Goal: Task Accomplishment & Management: Use online tool/utility

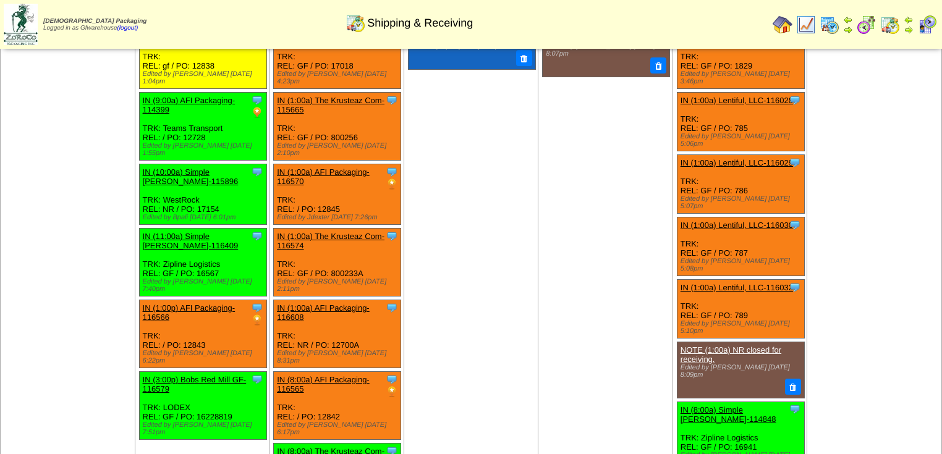
scroll to position [396, 0]
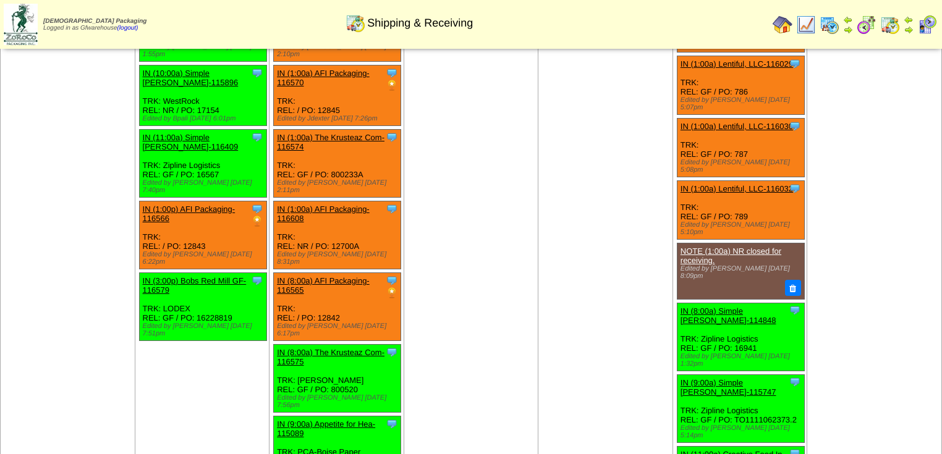
drag, startPoint x: 362, startPoint y: 289, endPoint x: 326, endPoint y: 291, distance: 35.9
click at [326, 345] on div "Clone Item IN (8:00a) The Krusteaz Com-116575 The Krusteaz Company ScheduleID: …" at bounding box center [337, 379] width 127 height 68
click at [462, 278] on td "Sep 10 [+] Print Clone Item IN (1:00a) The Krusteaz Com-111213 The Krusteaz Com…" at bounding box center [471, 227] width 135 height 1081
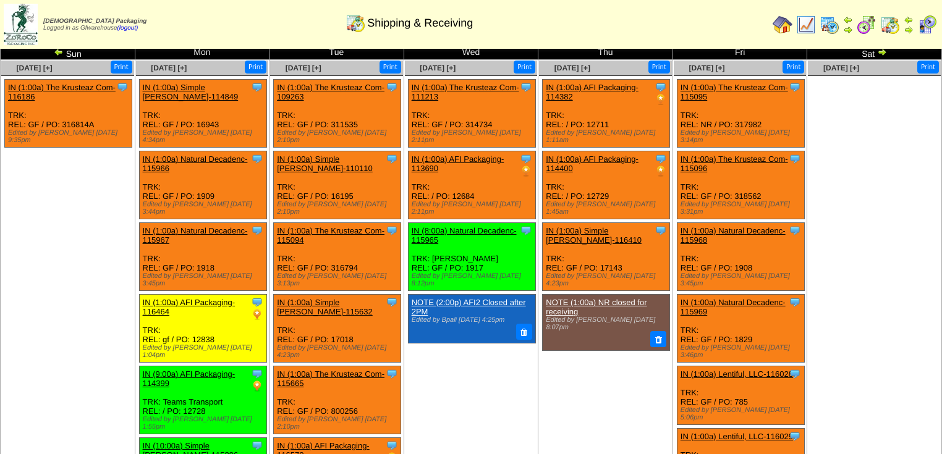
scroll to position [0, 0]
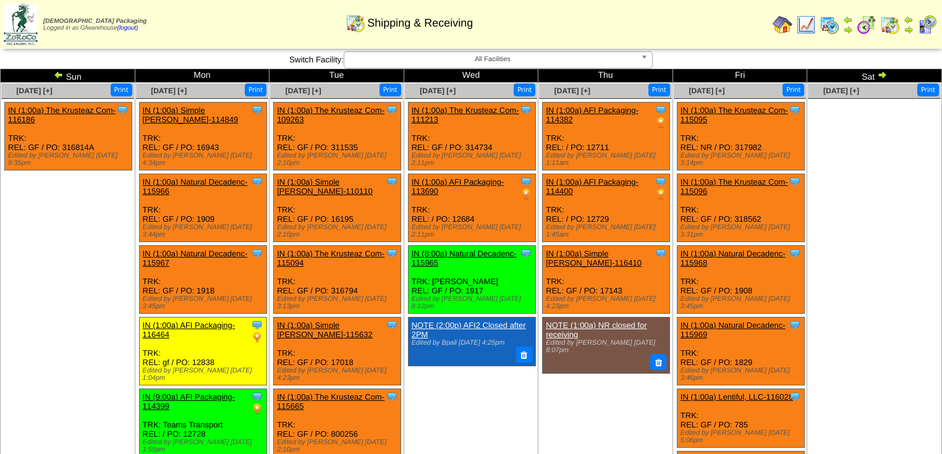
drag, startPoint x: 490, startPoint y: 263, endPoint x: 464, endPoint y: 267, distance: 25.6
click at [464, 267] on div "Clone Item IN (8:00a) Natural Decadenc-115965 Natural Decadence, LLC ScheduleID…" at bounding box center [471, 280] width 127 height 68
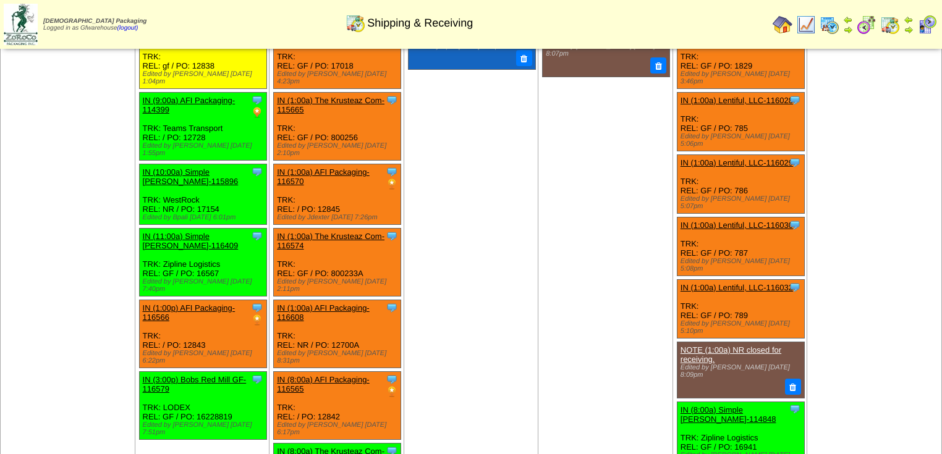
scroll to position [346, 0]
